Goal: Information Seeking & Learning: Check status

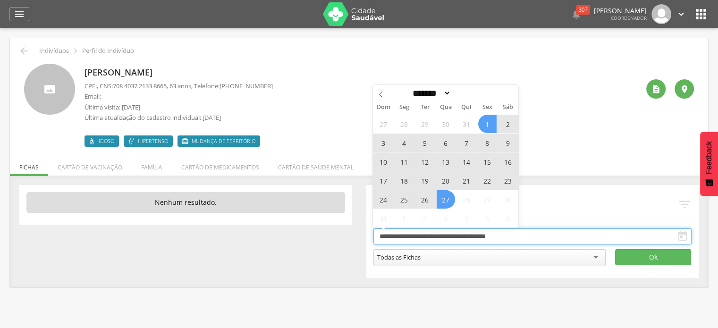
click at [435, 239] on input "**********" at bounding box center [533, 237] width 319 height 16
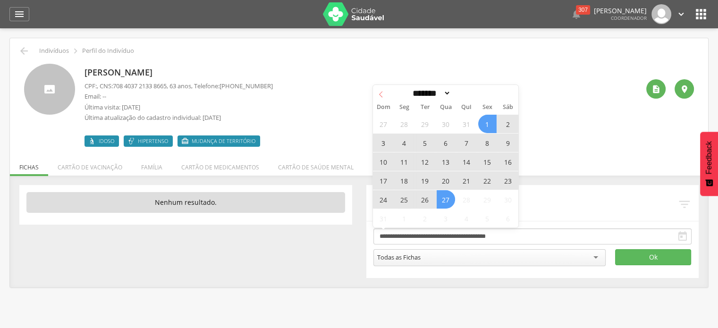
click at [382, 93] on icon at bounding box center [381, 94] width 7 height 7
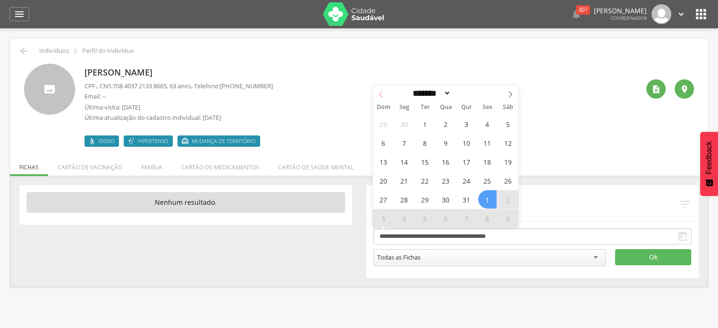
click at [382, 93] on icon at bounding box center [381, 94] width 7 height 7
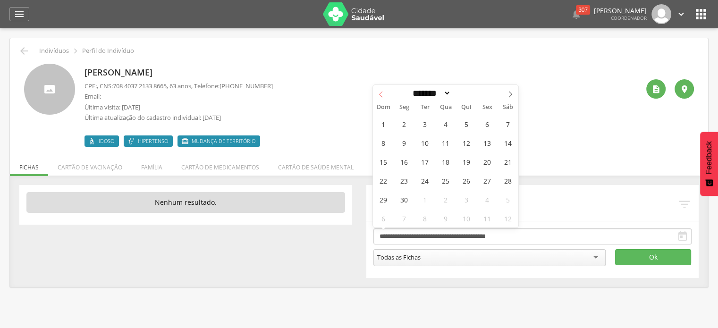
click at [382, 93] on icon at bounding box center [381, 94] width 7 height 7
click at [383, 93] on icon at bounding box center [381, 94] width 7 height 7
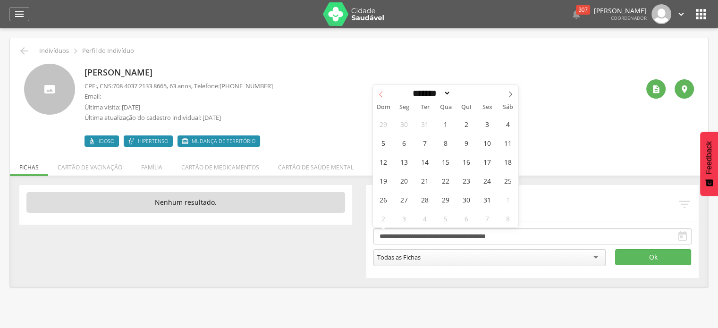
select select "*"
click at [444, 124] on span "1" at bounding box center [446, 124] width 18 height 18
type input "**********"
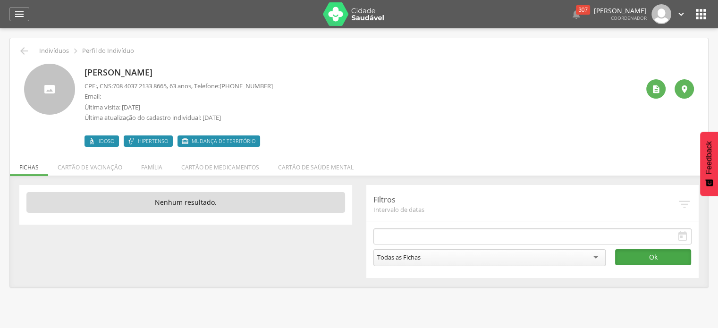
click at [662, 262] on button "Ok" at bounding box center [653, 257] width 76 height 16
click at [153, 166] on li "Família" at bounding box center [152, 165] width 40 height 22
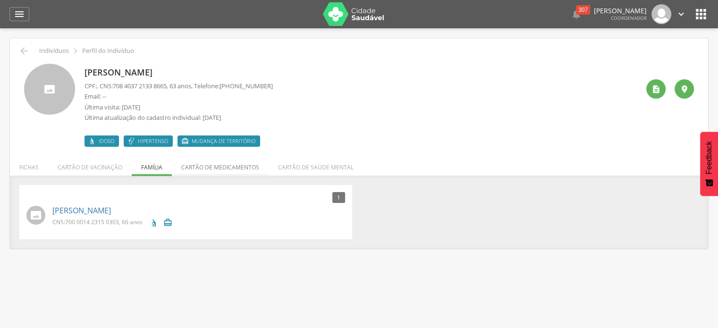
click at [204, 168] on li "Cartão de medicamentos" at bounding box center [220, 165] width 97 height 22
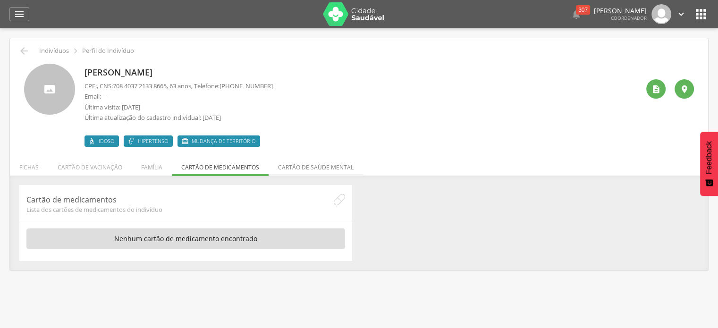
click at [309, 165] on li "Cartão de saúde mental" at bounding box center [316, 165] width 94 height 22
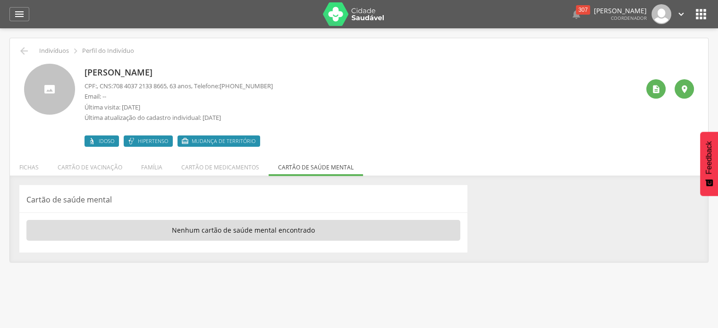
click at [139, 170] on li "Família" at bounding box center [152, 165] width 40 height 22
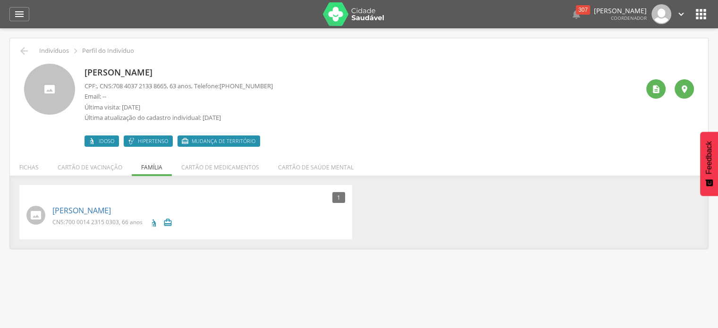
click at [184, 144] on icon "" at bounding box center [185, 141] width 8 height 8
click at [94, 166] on li "Cartão de vacinação" at bounding box center [90, 165] width 84 height 22
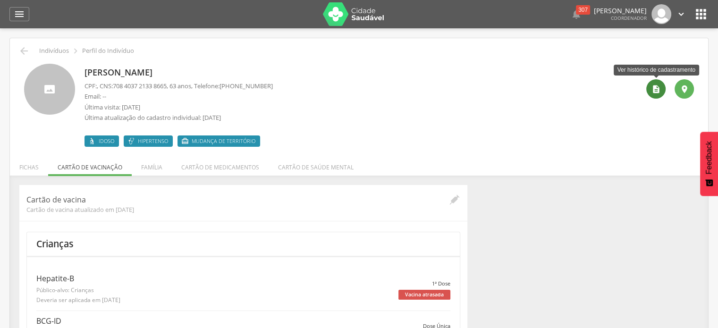
click at [658, 88] on icon "" at bounding box center [656, 89] width 9 height 9
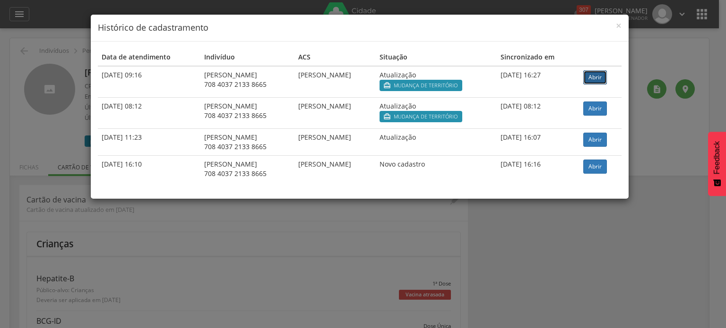
click at [601, 77] on link "Abrir" at bounding box center [595, 77] width 24 height 14
click at [618, 25] on span "×" at bounding box center [618, 25] width 6 height 13
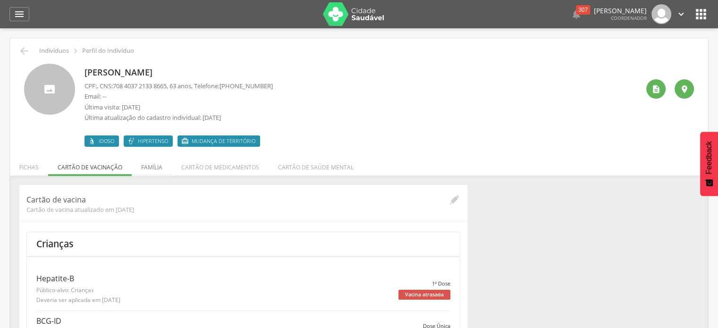
click at [151, 165] on li "Família" at bounding box center [152, 165] width 40 height 22
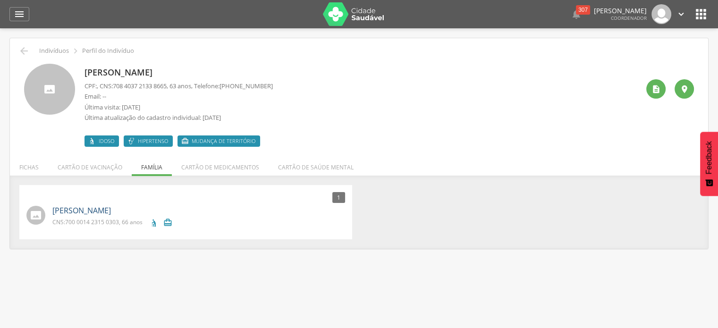
click at [77, 210] on link "[PERSON_NAME]" at bounding box center [81, 210] width 59 height 11
type input "**********"
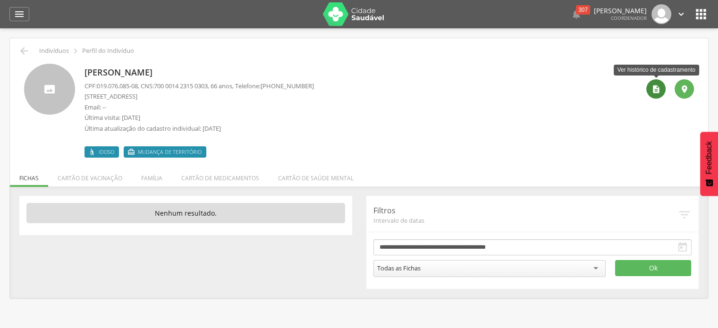
click at [656, 90] on icon "" at bounding box center [656, 89] width 9 height 9
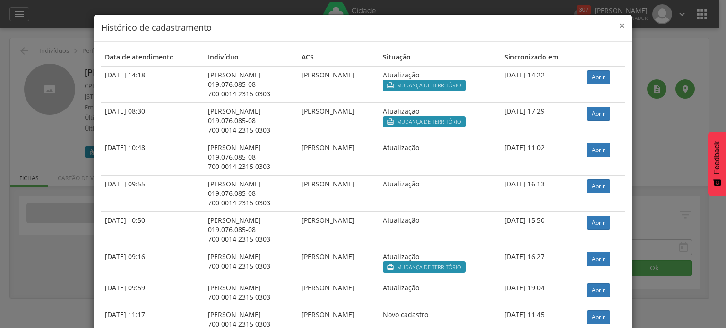
click at [619, 26] on span "×" at bounding box center [622, 25] width 6 height 13
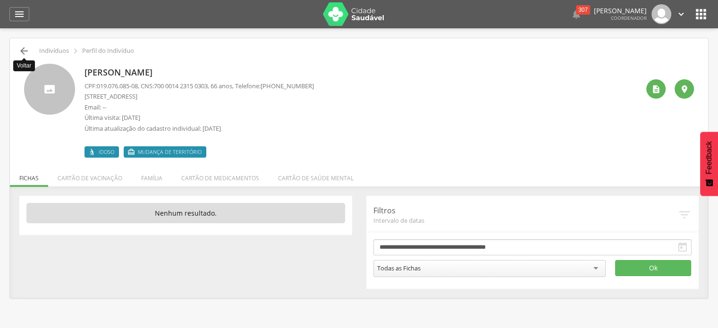
click at [25, 49] on icon "" at bounding box center [23, 50] width 11 height 11
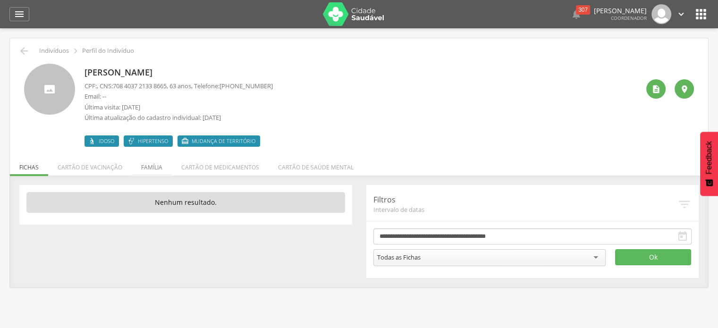
click at [153, 166] on li "Família" at bounding box center [152, 165] width 40 height 22
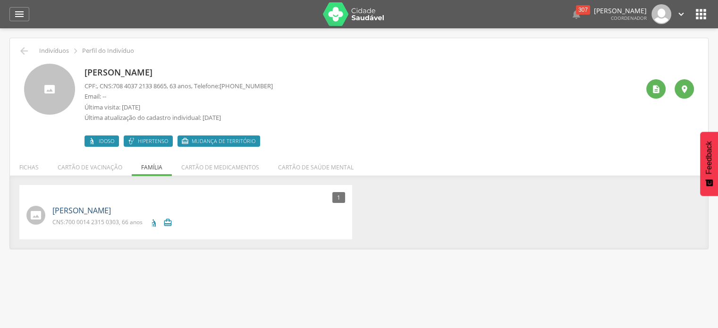
click at [103, 211] on link "[PERSON_NAME]" at bounding box center [81, 210] width 59 height 11
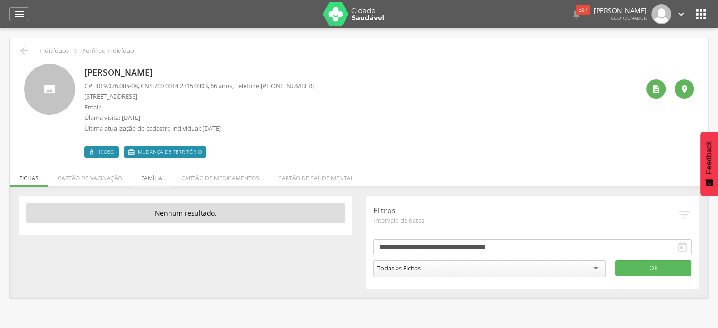
click at [144, 175] on li "Família" at bounding box center [152, 176] width 40 height 22
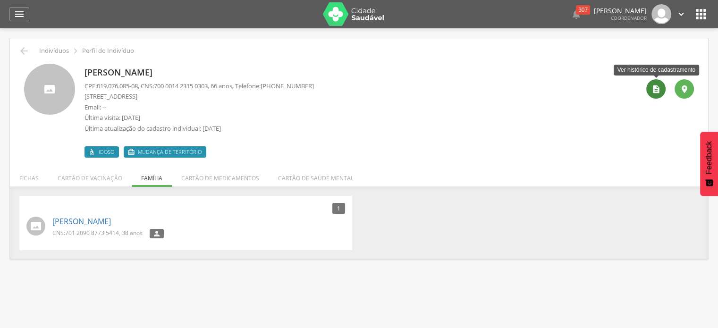
click at [656, 90] on icon "" at bounding box center [656, 89] width 9 height 9
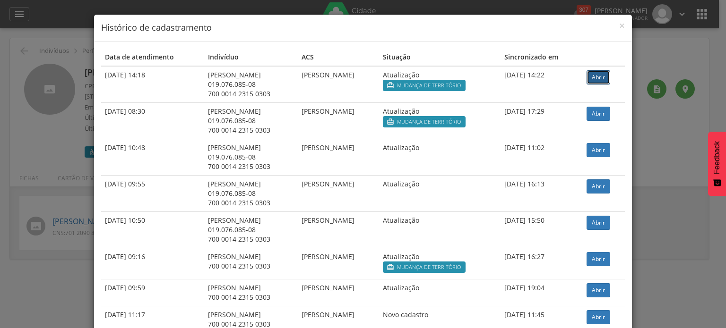
click at [598, 77] on link "Abrir" at bounding box center [598, 77] width 24 height 14
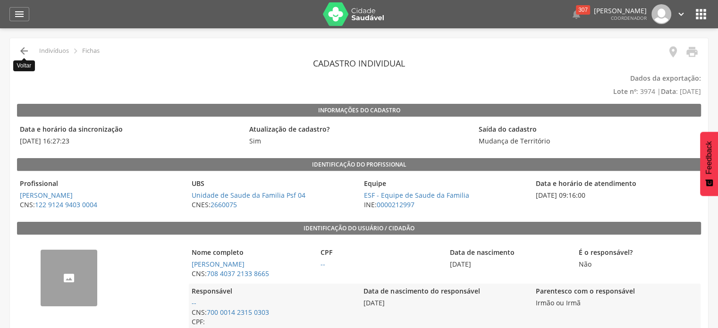
click at [24, 51] on icon "" at bounding box center [23, 50] width 11 height 11
click at [25, 54] on icon "" at bounding box center [23, 50] width 11 height 11
click at [22, 51] on icon "" at bounding box center [23, 50] width 11 height 11
click at [24, 52] on icon "" at bounding box center [23, 50] width 11 height 11
click at [17, 13] on icon "" at bounding box center [19, 14] width 11 height 11
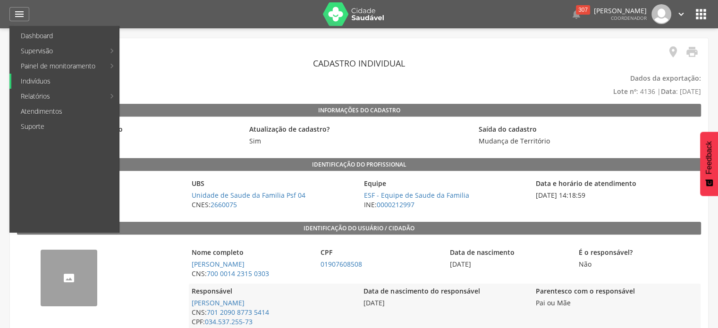
click at [36, 84] on link "Indivíduos" at bounding box center [65, 81] width 108 height 15
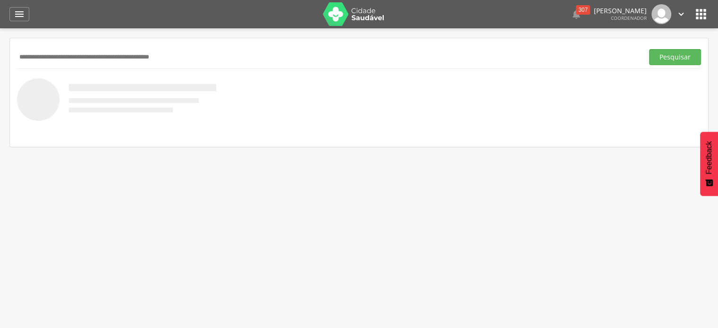
click at [682, 12] on icon "" at bounding box center [681, 14] width 10 height 10
click at [625, 54] on link "Sair" at bounding box center [649, 55] width 75 height 12
